Goal: Transaction & Acquisition: Purchase product/service

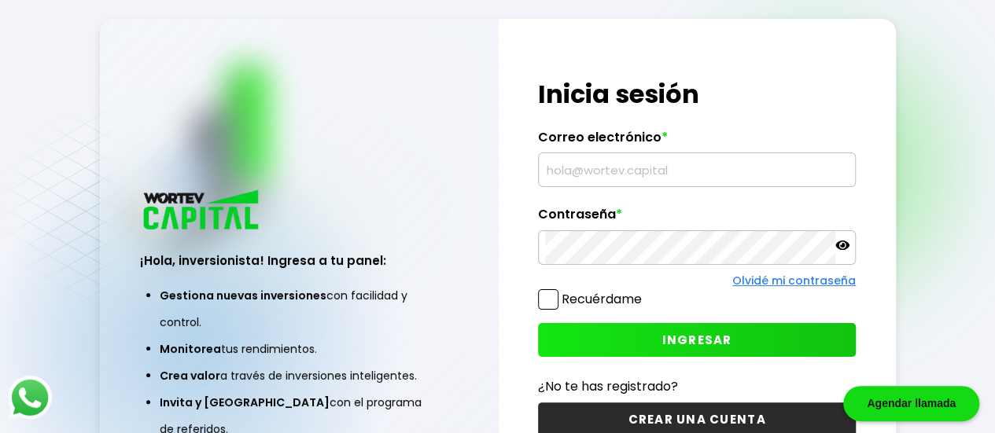
click at [546, 168] on input "text" at bounding box center [696, 169] width 303 height 33
type input "[EMAIL_ADDRESS][DOMAIN_NAME]"
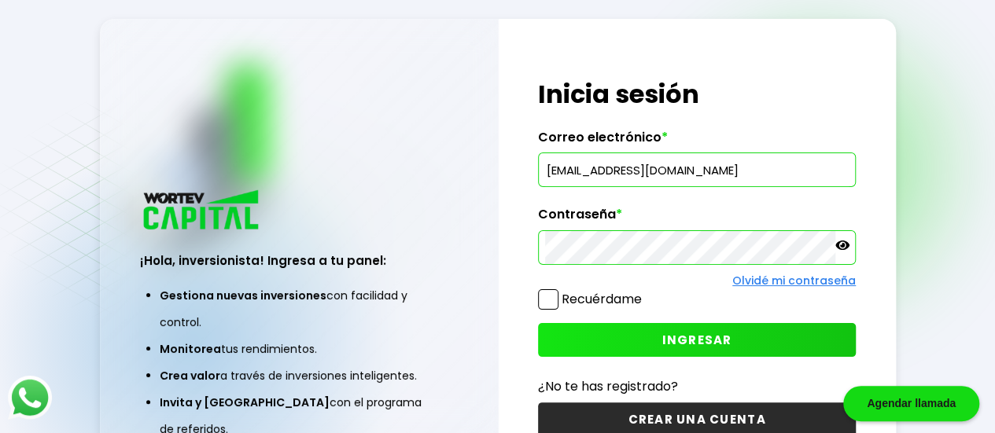
click at [684, 337] on span "INGRESAR" at bounding box center [697, 340] width 70 height 17
click at [843, 249] on icon at bounding box center [842, 245] width 14 height 9
click at [729, 344] on span "INGRESAR" at bounding box center [697, 340] width 70 height 17
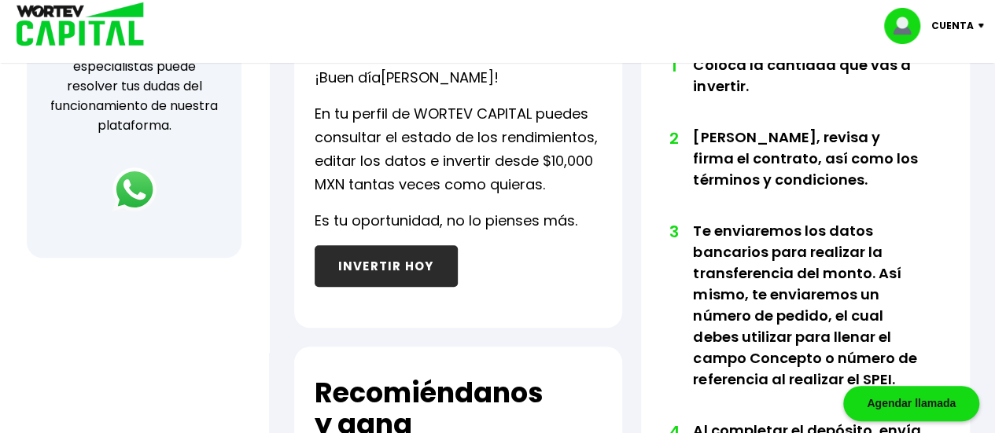
scroll to position [629, 0]
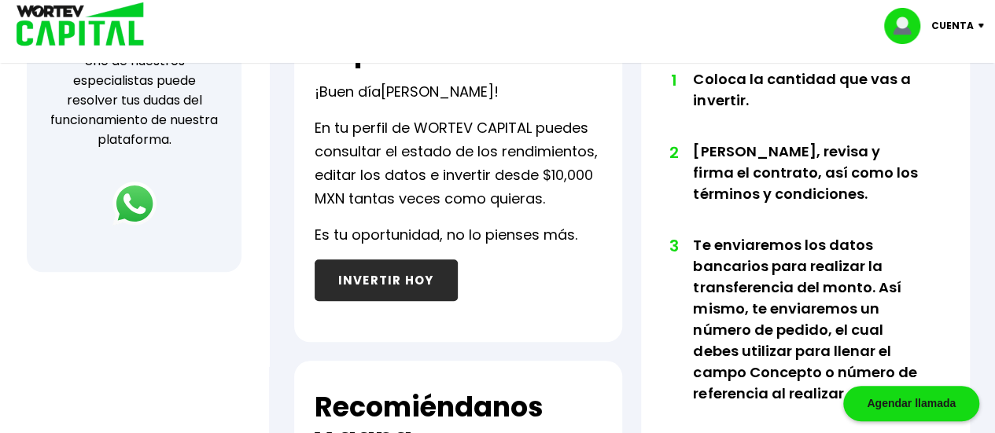
click at [377, 275] on button "INVERTIR HOY" at bounding box center [385, 280] width 143 height 42
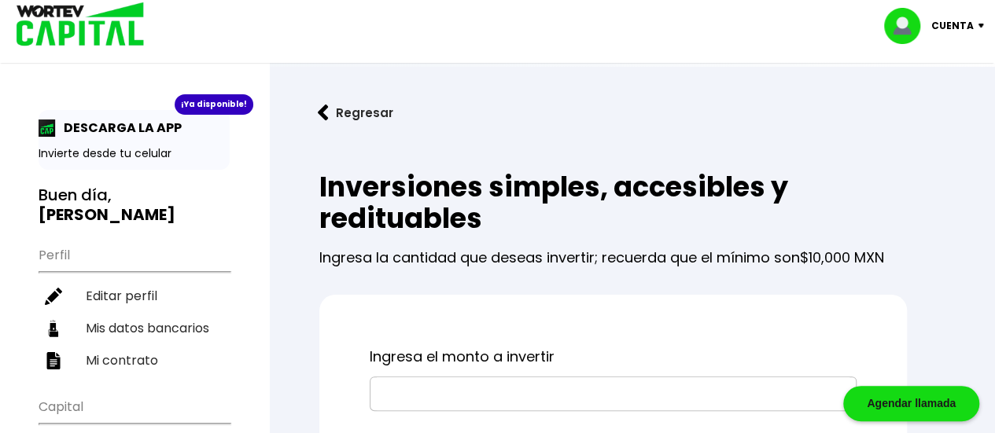
click at [462, 377] on input "text" at bounding box center [613, 393] width 473 height 33
type input "$10,000"
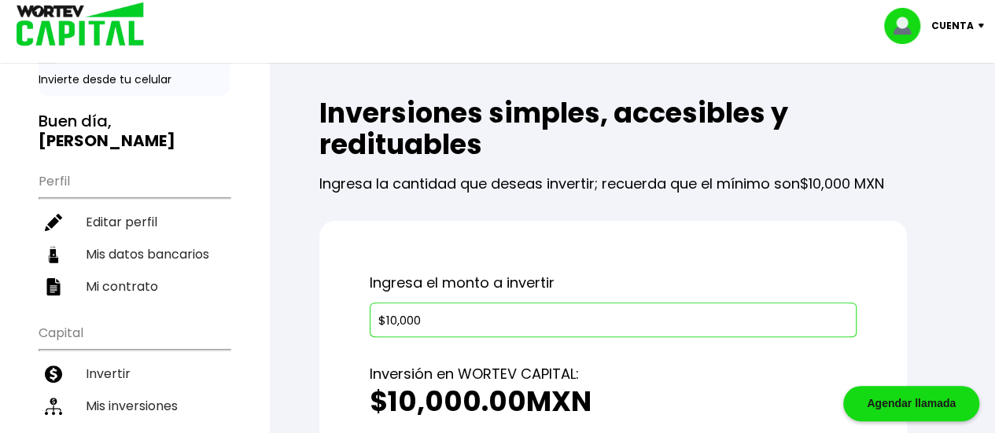
scroll to position [157, 0]
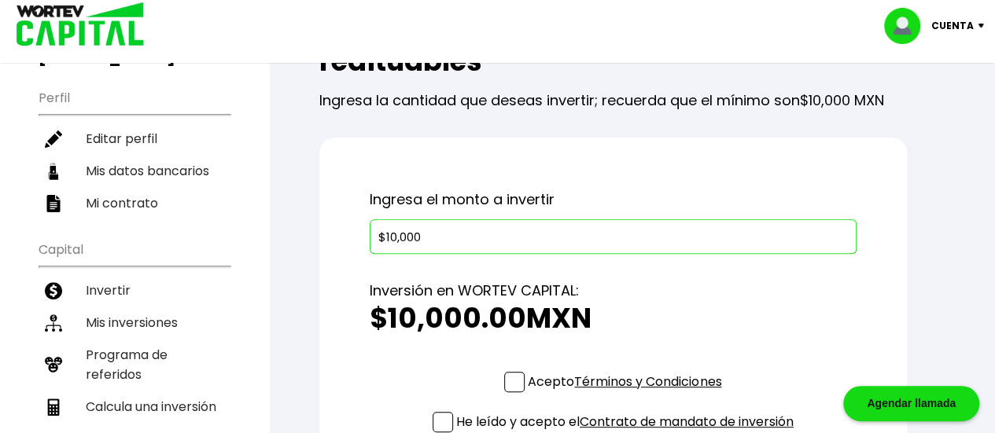
click at [522, 381] on label "Acepto Términos y Condiciones" at bounding box center [612, 382] width 217 height 20
click at [627, 394] on input "Acepto Términos y Condiciones" at bounding box center [627, 394] width 0 height 0
click at [434, 416] on span at bounding box center [442, 422] width 20 height 20
click at [627, 432] on input "He leído y acepto el Contrato de mandato de inversión" at bounding box center [627, 434] width 0 height 0
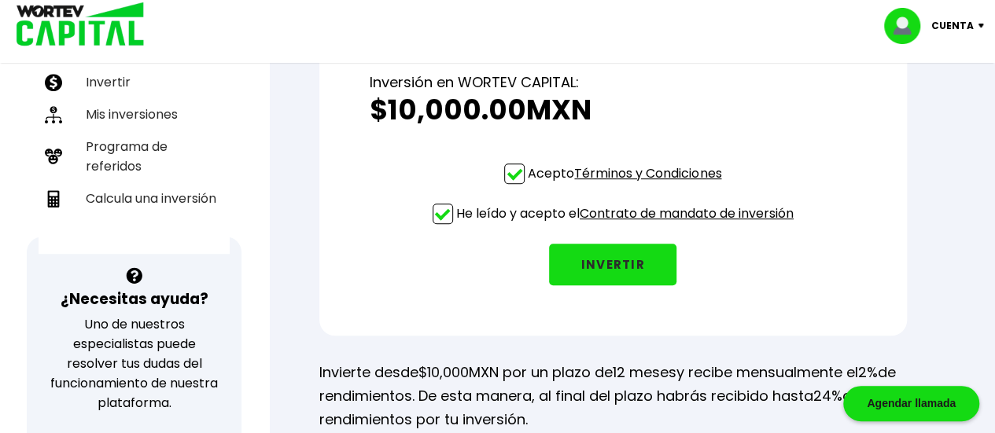
scroll to position [314, 0]
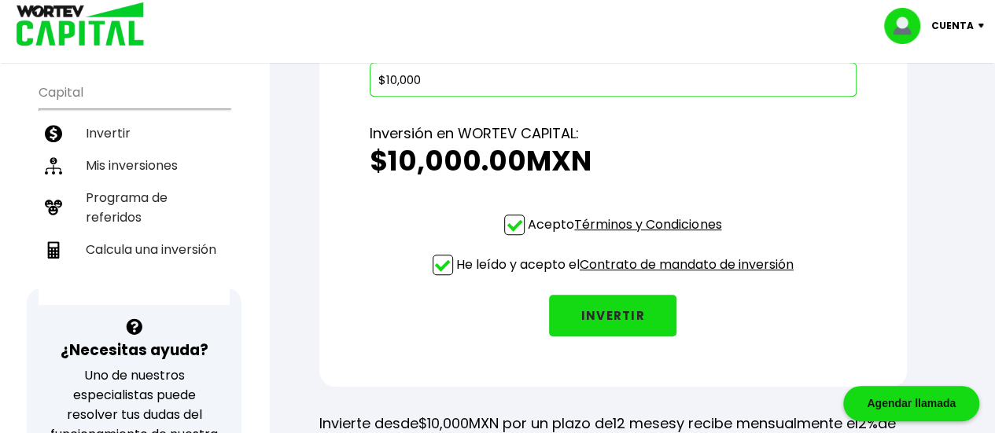
click at [632, 298] on button "INVERTIR" at bounding box center [612, 316] width 127 height 42
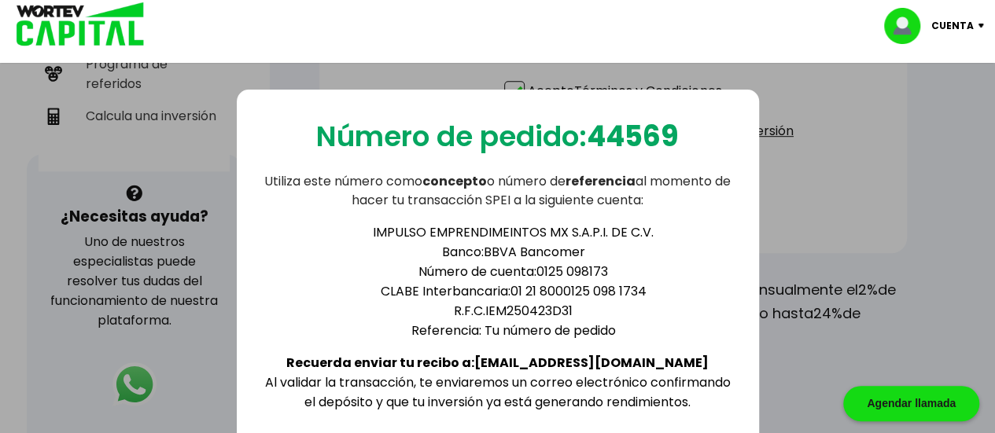
scroll to position [393, 0]
